Goal: Information Seeking & Learning: Check status

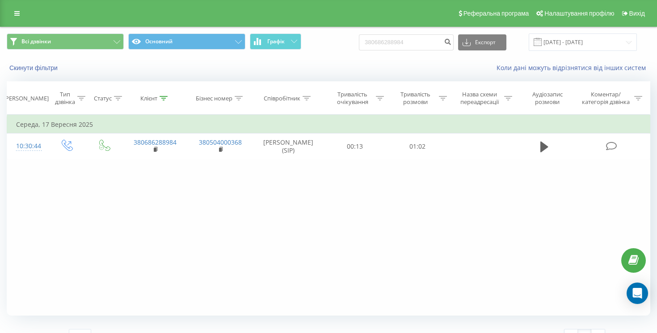
click at [19, 16] on icon at bounding box center [16, 13] width 5 height 6
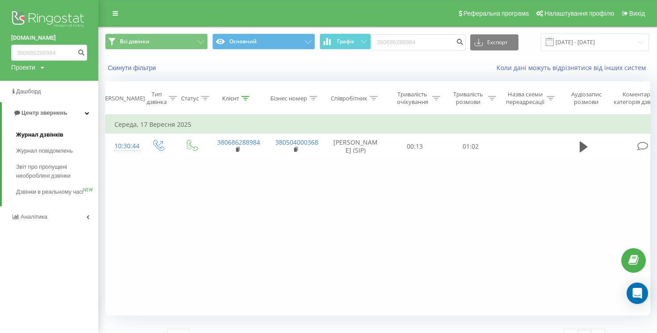
click at [35, 133] on span "Журнал дзвінків" at bounding box center [39, 135] width 47 height 9
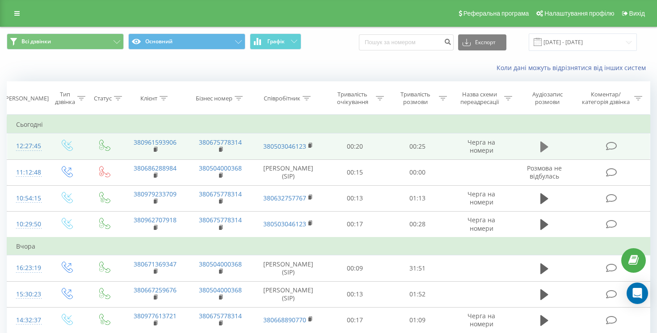
click at [541, 149] on icon at bounding box center [544, 147] width 8 height 11
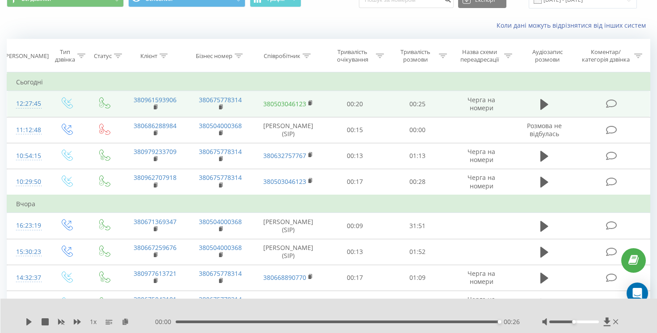
scroll to position [59, 0]
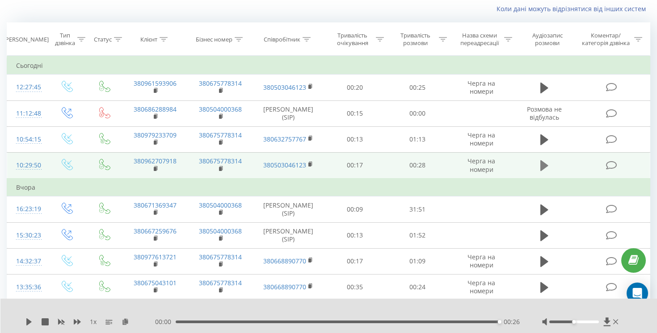
click at [544, 163] on icon at bounding box center [544, 165] width 8 height 11
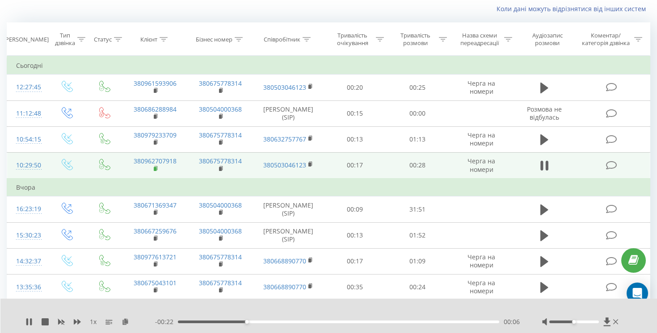
click at [156, 168] on rect at bounding box center [155, 169] width 3 height 4
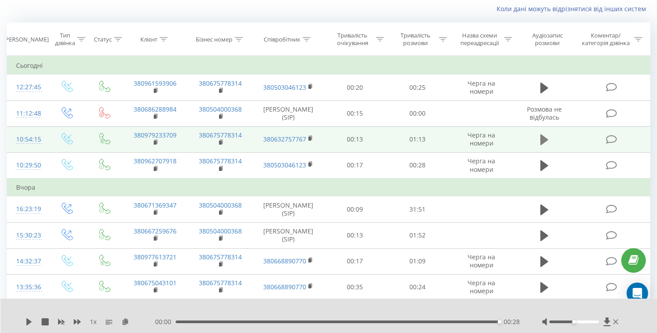
click at [543, 140] on icon at bounding box center [544, 140] width 8 height 11
click at [310, 139] on rect at bounding box center [309, 139] width 3 height 4
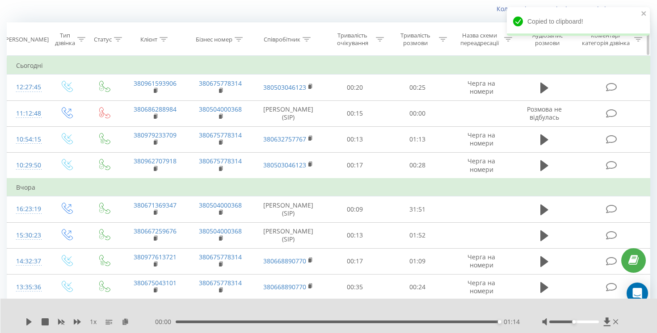
scroll to position [0, 0]
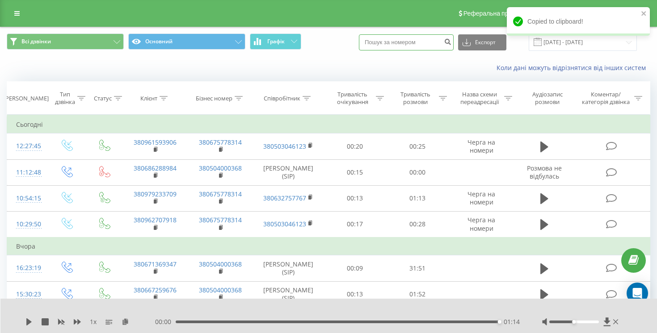
click at [415, 41] on input at bounding box center [406, 42] width 95 height 16
paste input "380954676972"
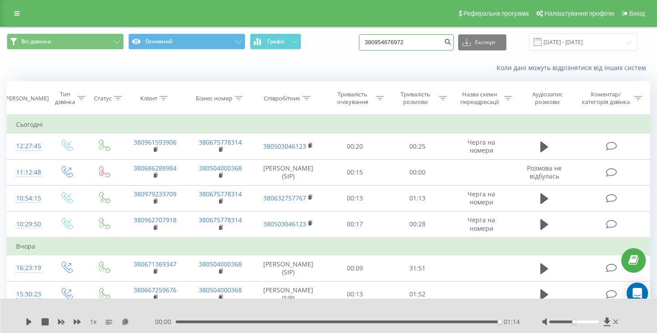
type input "380954676972"
